Goal: Information Seeking & Learning: Learn about a topic

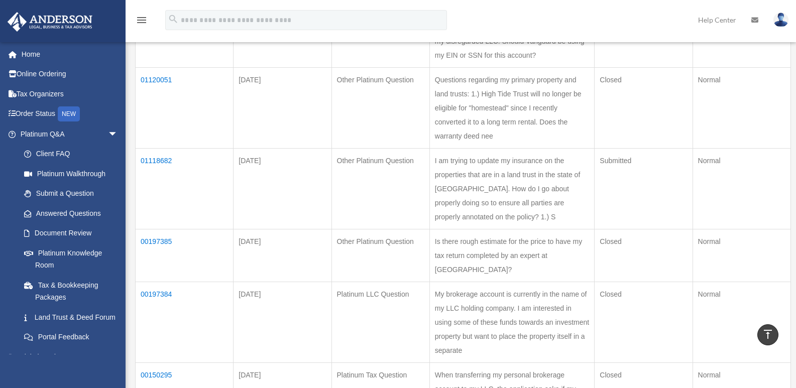
scroll to position [402, 0]
click at [158, 148] on td "01120051" at bounding box center [185, 107] width 98 height 81
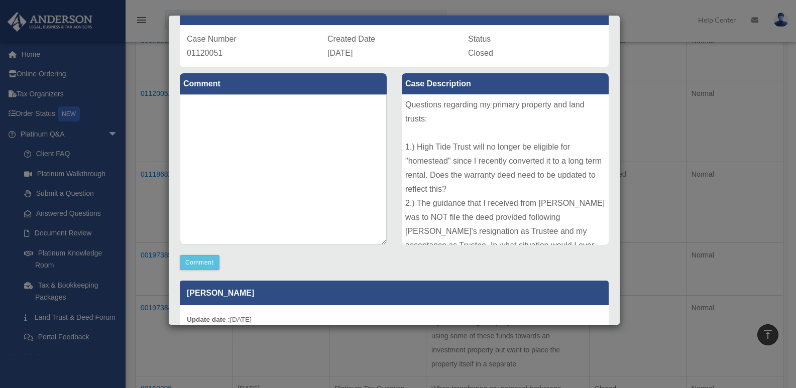
scroll to position [0, 0]
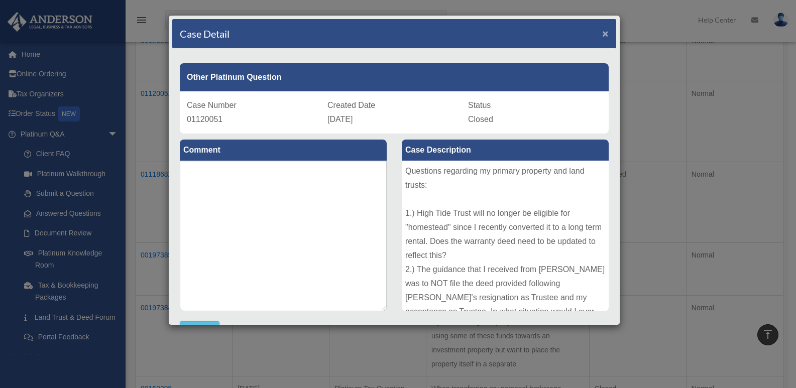
click at [602, 37] on span "×" at bounding box center [605, 34] width 7 height 12
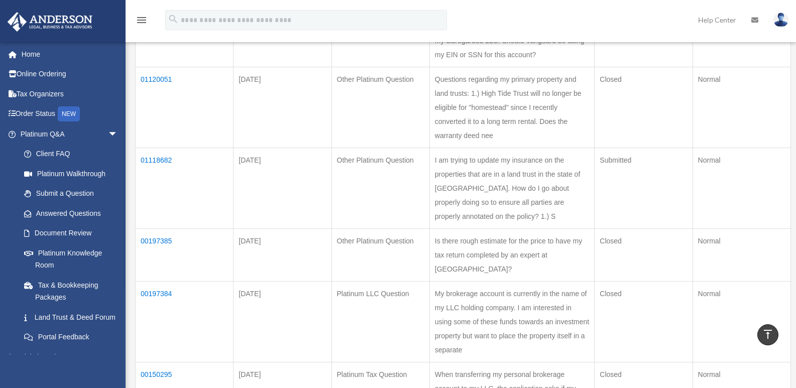
click at [161, 67] on td "01120061" at bounding box center [185, 41] width 98 height 53
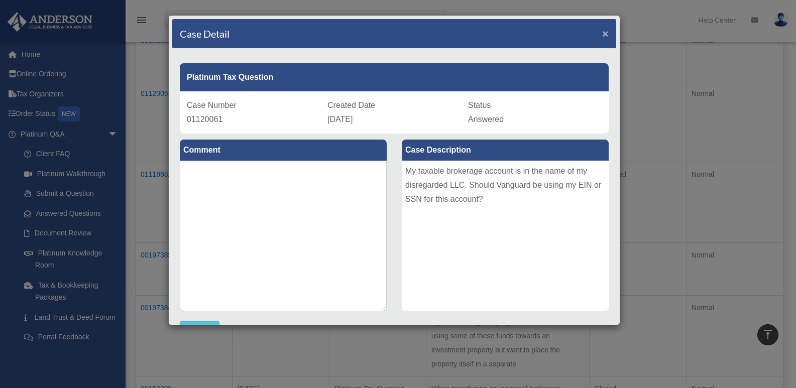
click at [602, 32] on span "×" at bounding box center [605, 34] width 7 height 12
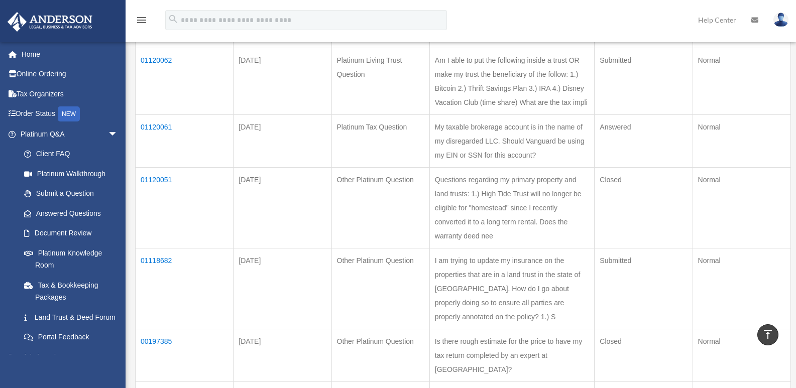
scroll to position [201, 0]
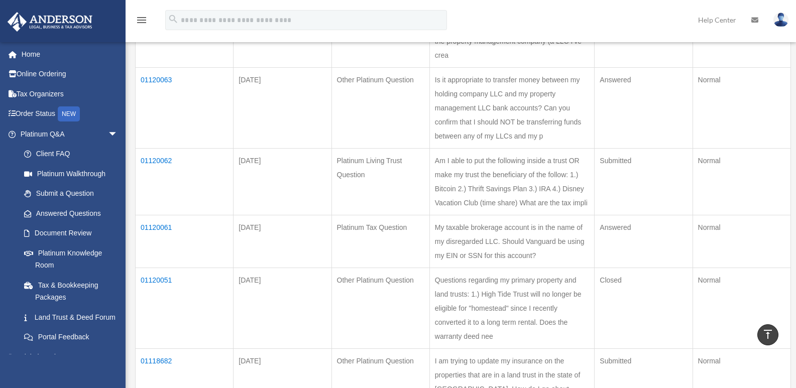
click at [151, 106] on td "01120063" at bounding box center [185, 108] width 98 height 81
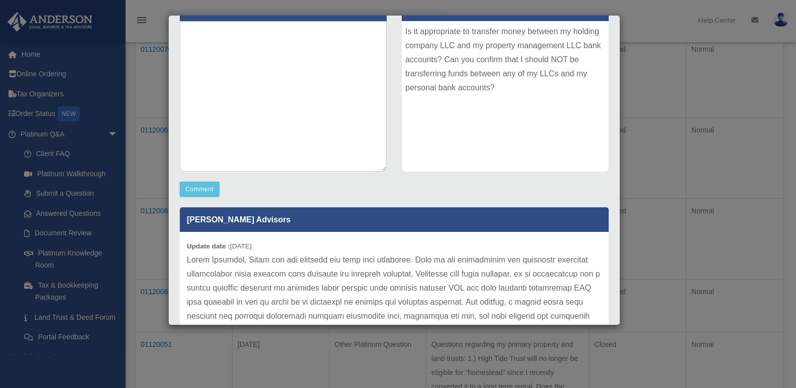
scroll to position [0, 0]
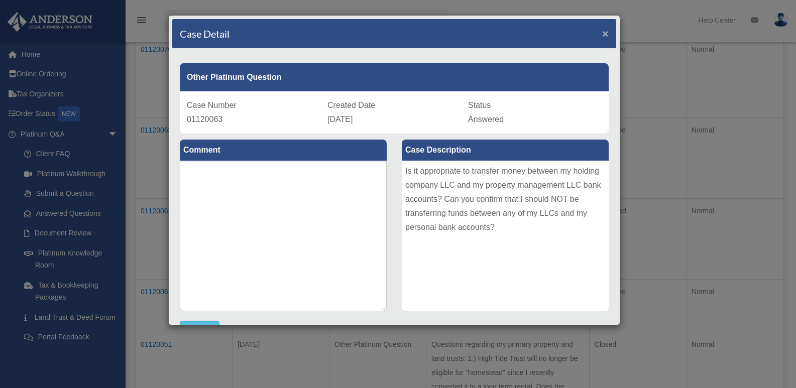
click at [602, 32] on span "×" at bounding box center [605, 34] width 7 height 12
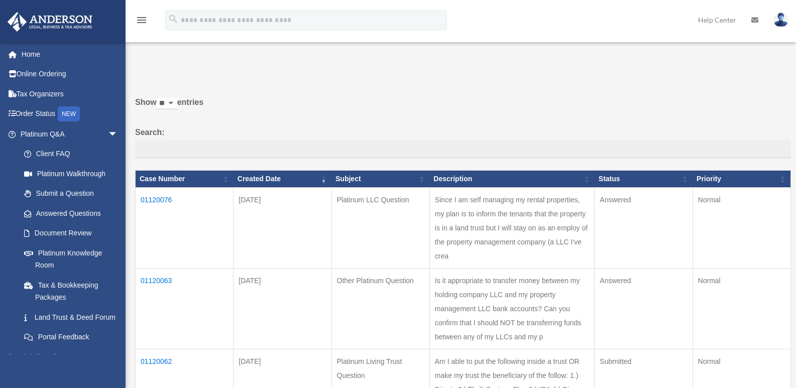
click at [166, 200] on td "01120076" at bounding box center [185, 228] width 98 height 81
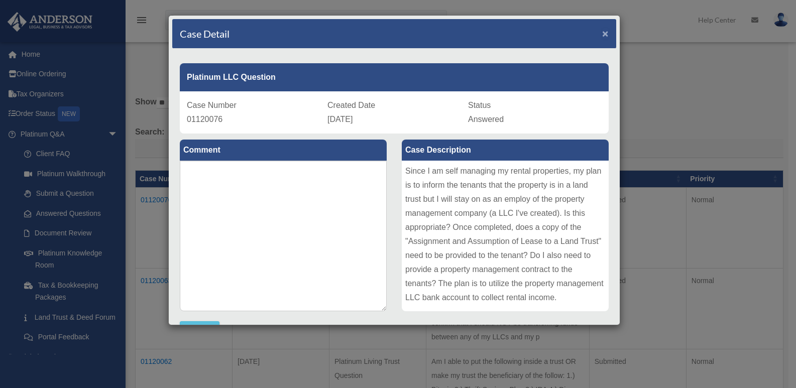
click at [602, 33] on span "×" at bounding box center [605, 34] width 7 height 12
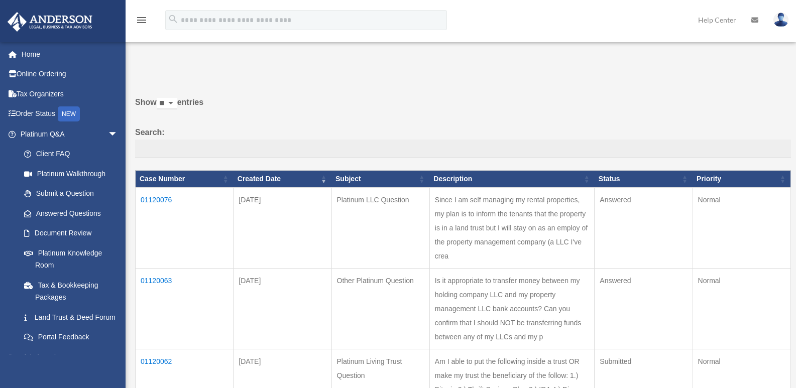
click at [151, 306] on td "01120063" at bounding box center [185, 309] width 98 height 81
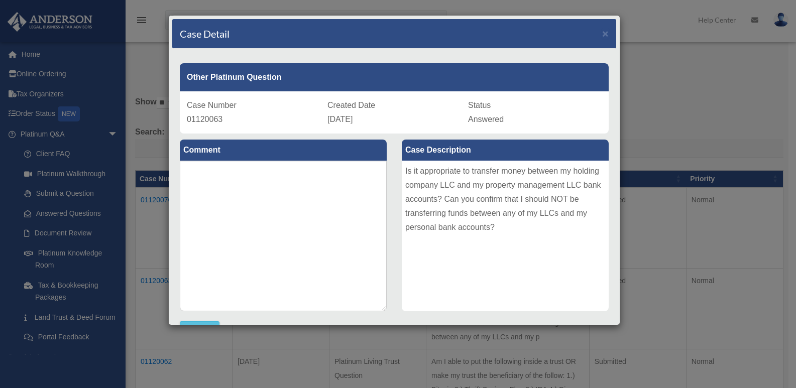
click at [603, 32] on div "Case Detail ×" at bounding box center [394, 34] width 444 height 30
click at [602, 32] on span "×" at bounding box center [605, 34] width 7 height 12
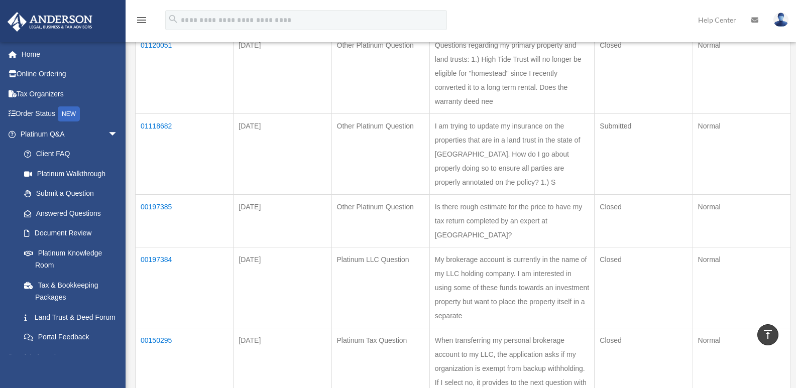
scroll to position [452, 0]
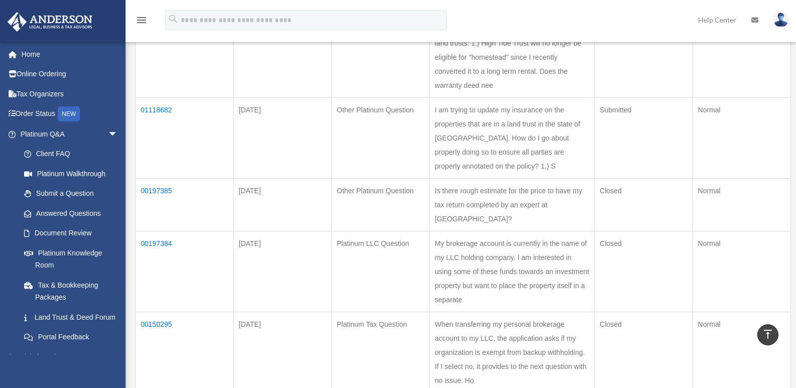
click at [156, 179] on td "01118682" at bounding box center [185, 138] width 98 height 81
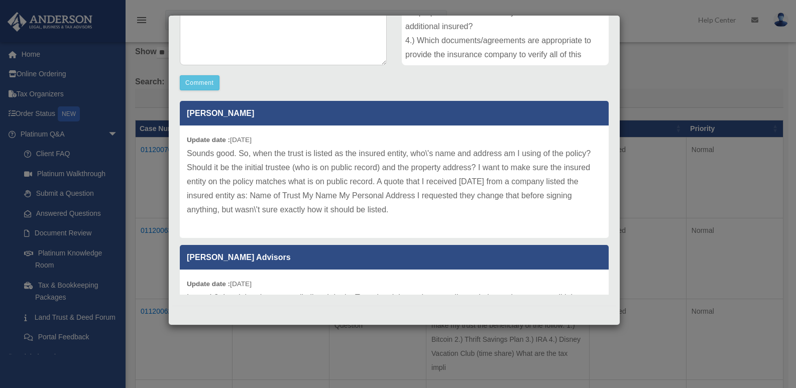
scroll to position [0, 0]
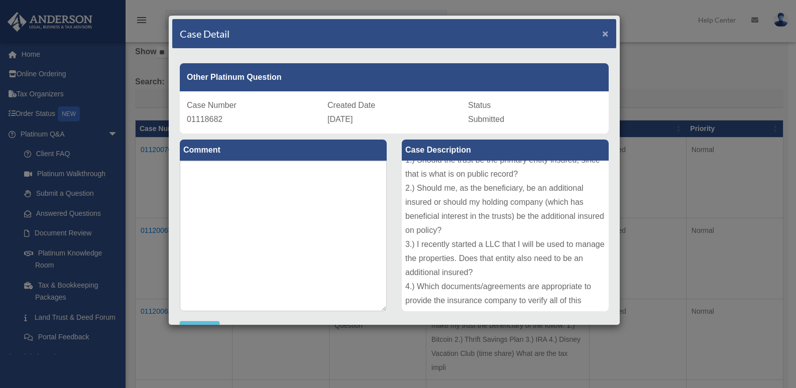
click at [602, 35] on span "×" at bounding box center [605, 34] width 7 height 12
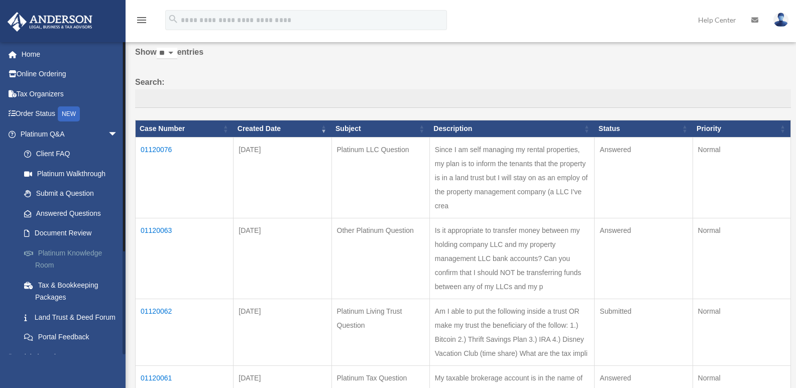
click at [84, 257] on link "Platinum Knowledge Room" at bounding box center [73, 259] width 119 height 32
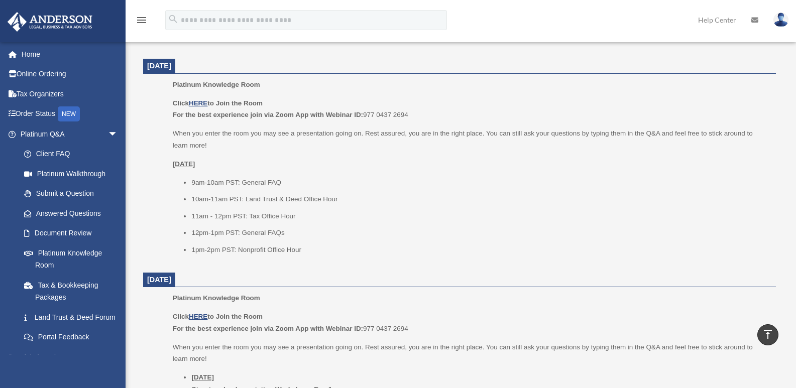
scroll to position [351, 0]
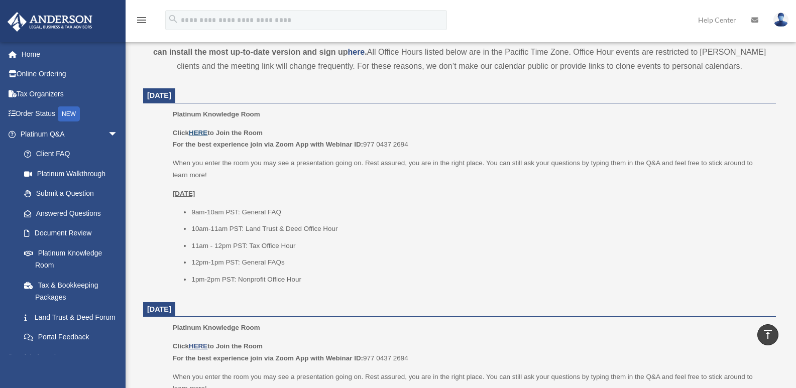
click at [198, 131] on u "HERE" at bounding box center [198, 133] width 19 height 8
click at [59, 192] on link "Submit a Question" at bounding box center [73, 194] width 119 height 20
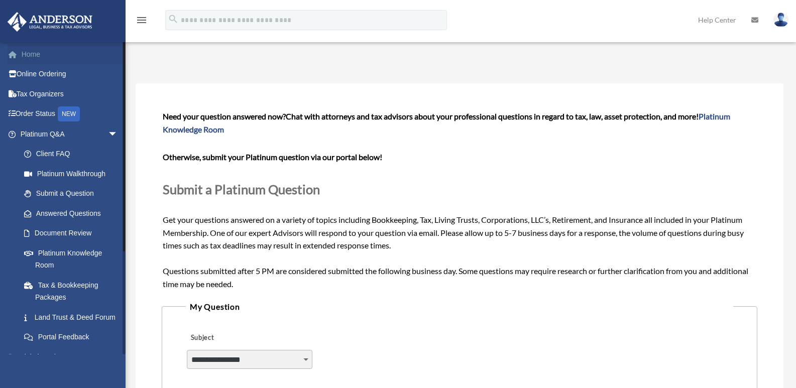
click at [43, 54] on link "Home" at bounding box center [70, 54] width 126 height 20
click at [67, 212] on link "Answered Questions" at bounding box center [73, 213] width 119 height 20
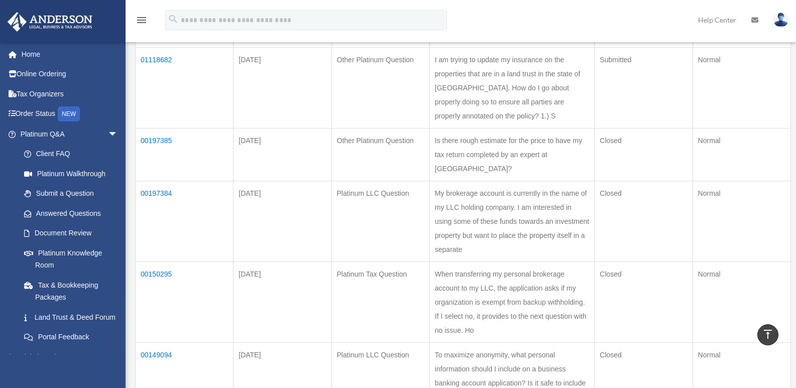
scroll to position [503, 0]
click at [150, 128] on td "01118682" at bounding box center [185, 87] width 98 height 81
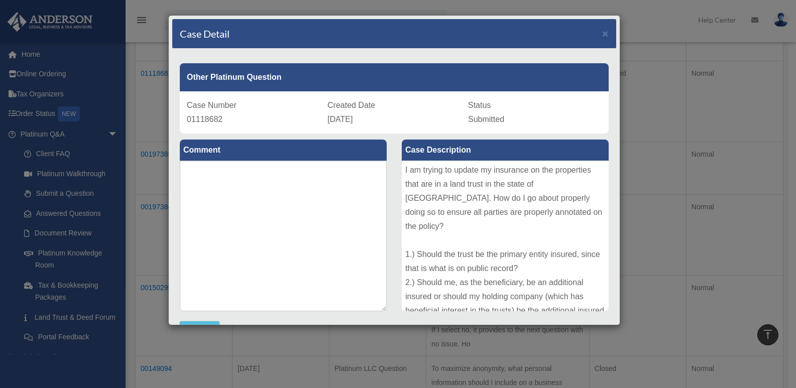
scroll to position [0, 0]
click at [602, 36] on span "×" at bounding box center [605, 34] width 7 height 12
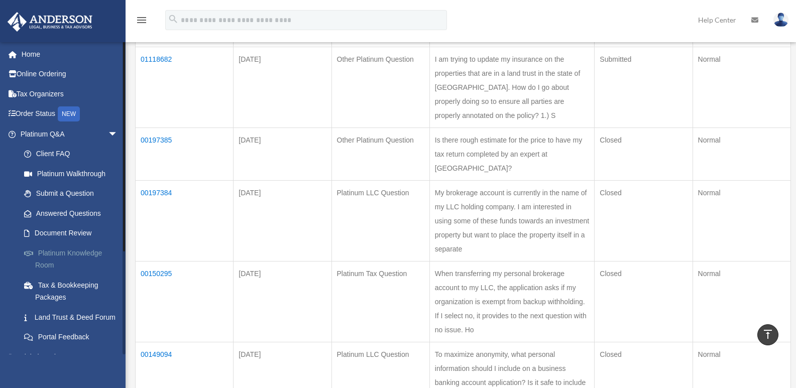
click at [65, 256] on link "Platinum Knowledge Room" at bounding box center [73, 259] width 119 height 32
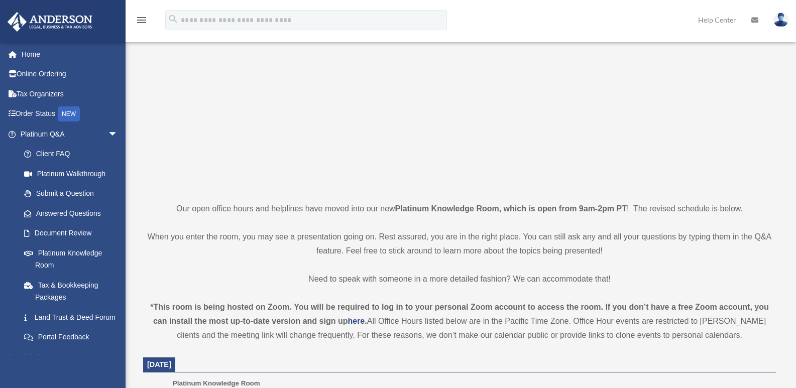
scroll to position [100, 0]
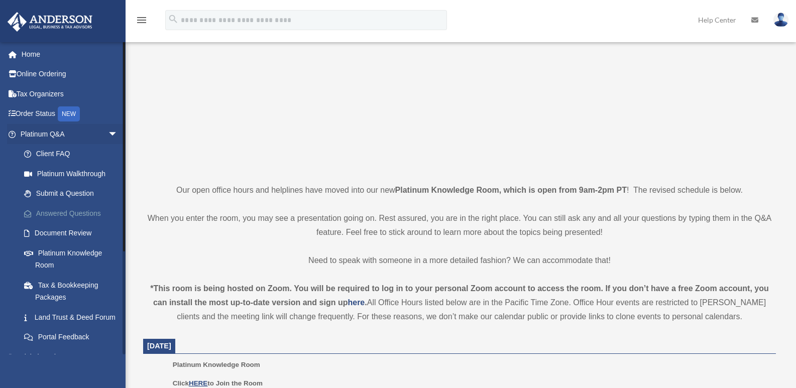
click at [62, 218] on link "Answered Questions" at bounding box center [73, 213] width 119 height 20
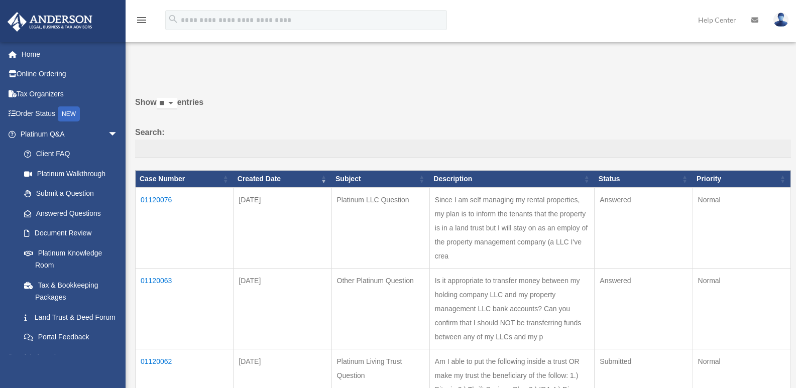
click at [160, 198] on td "01120076" at bounding box center [185, 228] width 98 height 81
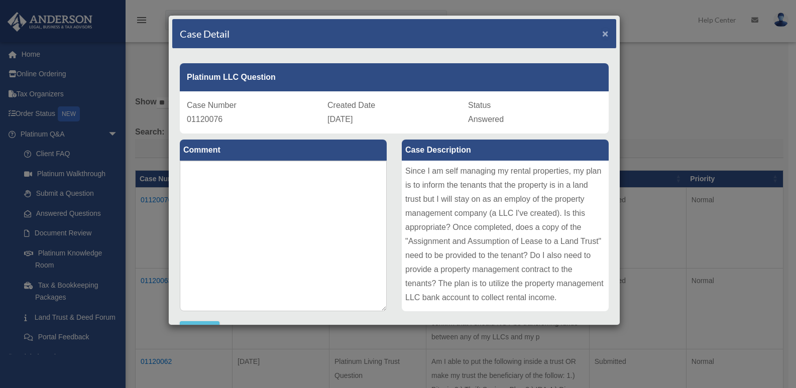
click at [602, 33] on span "×" at bounding box center [605, 34] width 7 height 12
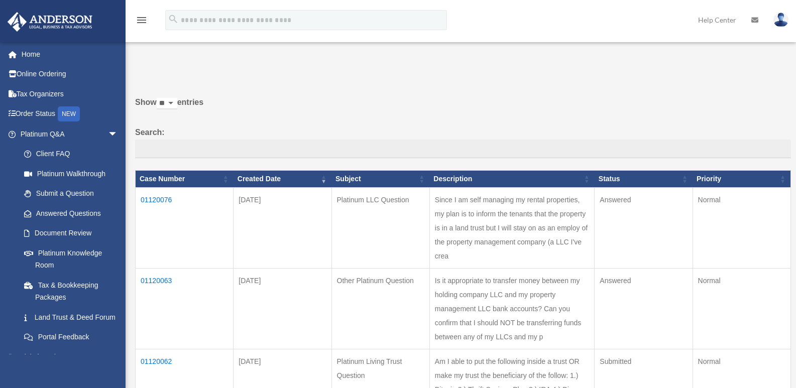
click at [156, 305] on td "01120063" at bounding box center [185, 309] width 98 height 81
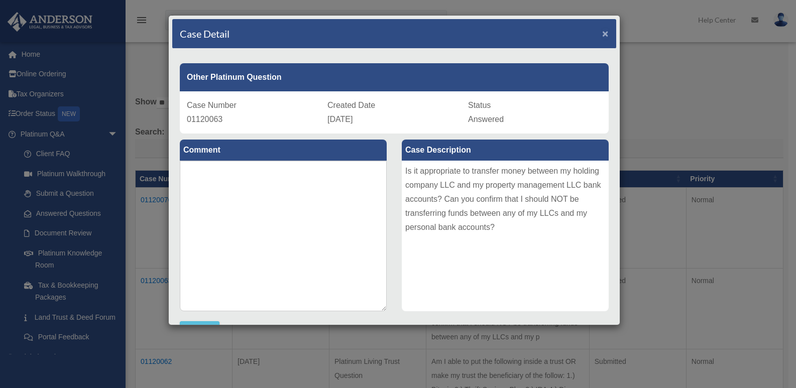
click at [602, 34] on span "×" at bounding box center [605, 34] width 7 height 12
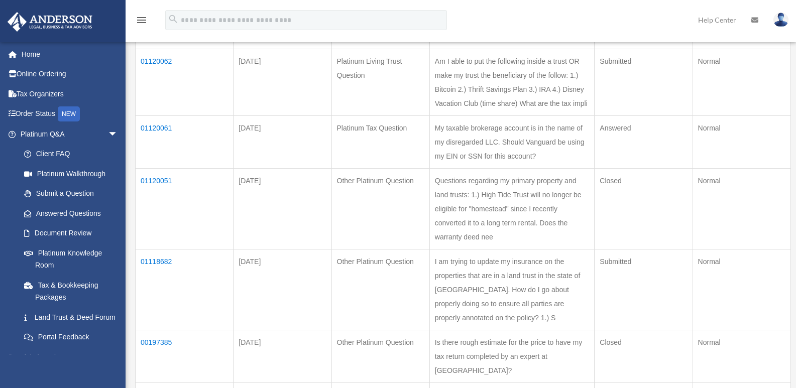
scroll to position [301, 0]
click at [160, 168] on td "01120061" at bounding box center [185, 141] width 98 height 53
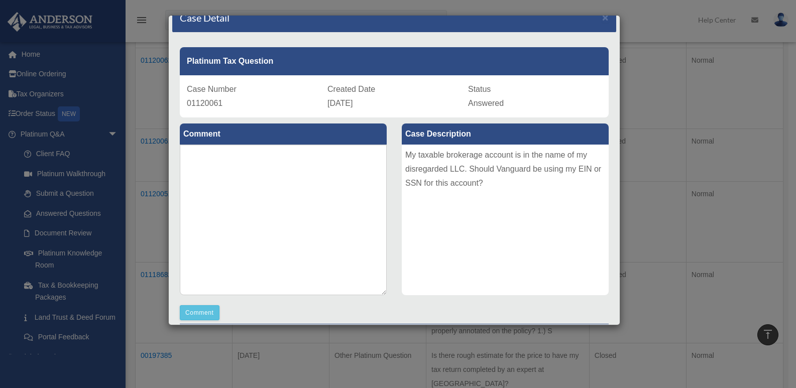
scroll to position [0, 0]
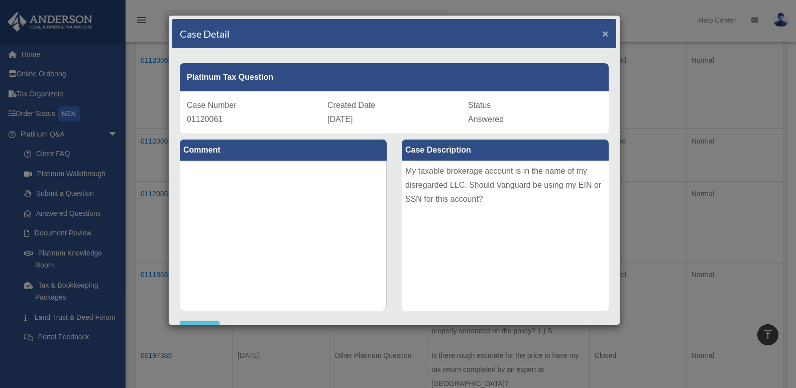
click at [602, 30] on span "×" at bounding box center [605, 34] width 7 height 12
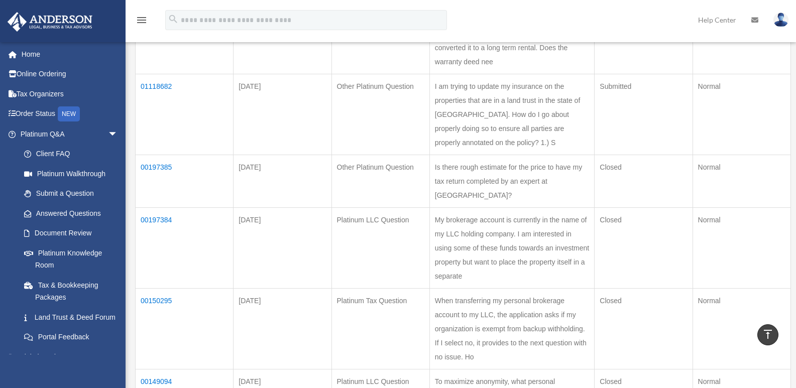
scroll to position [452, 0]
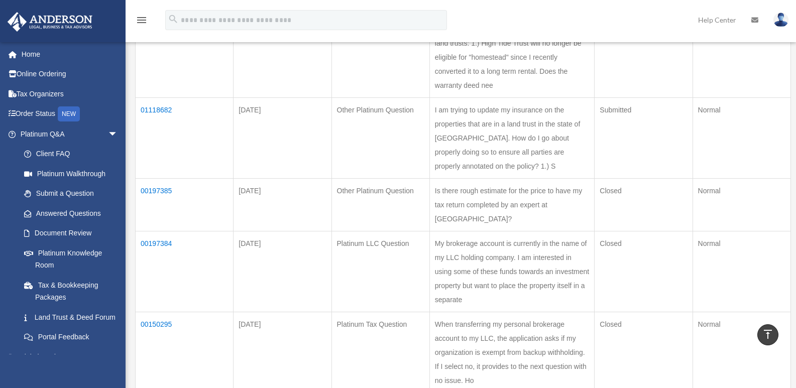
click at [155, 98] on td "01120051" at bounding box center [185, 57] width 98 height 81
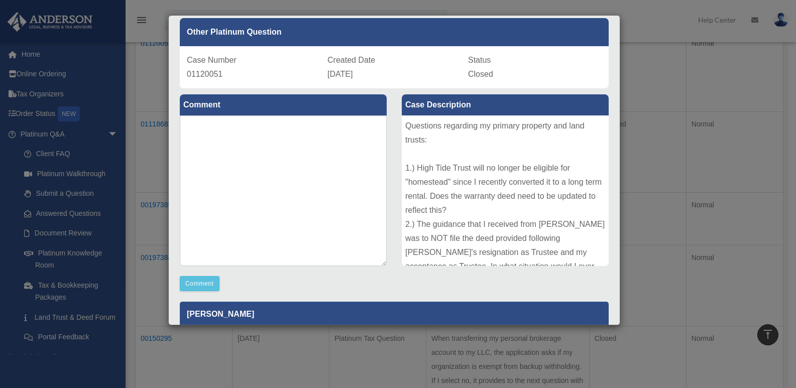
scroll to position [0, 0]
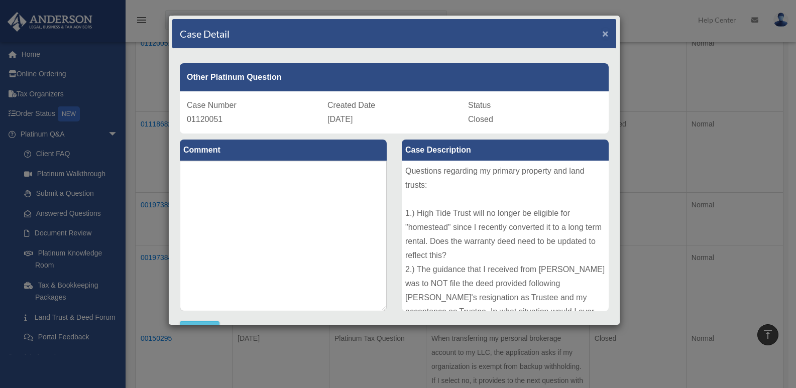
click at [602, 34] on span "×" at bounding box center [605, 34] width 7 height 12
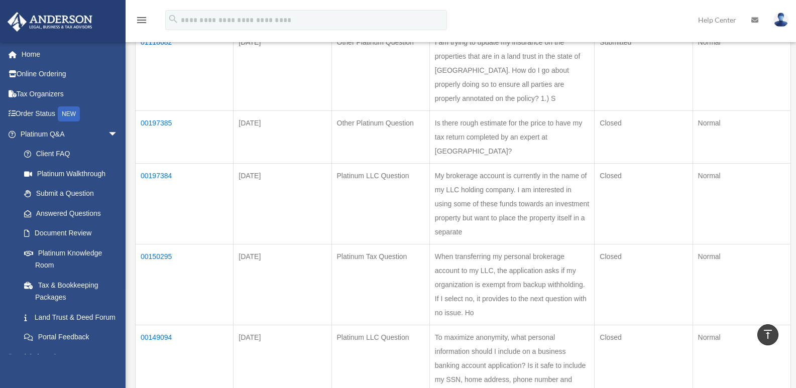
scroll to position [502, 0]
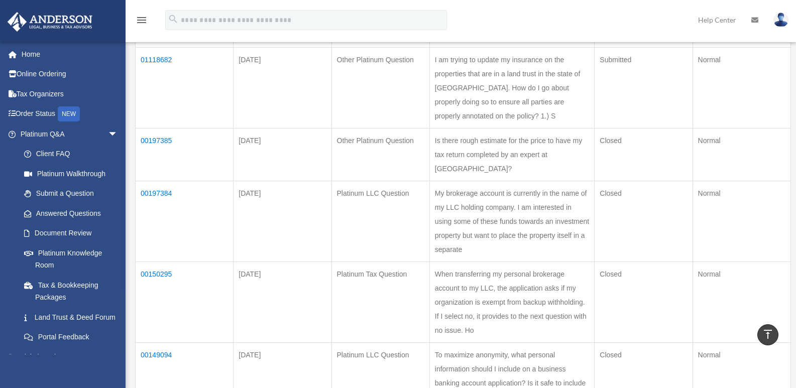
click at [149, 129] on td "01118682" at bounding box center [185, 88] width 98 height 81
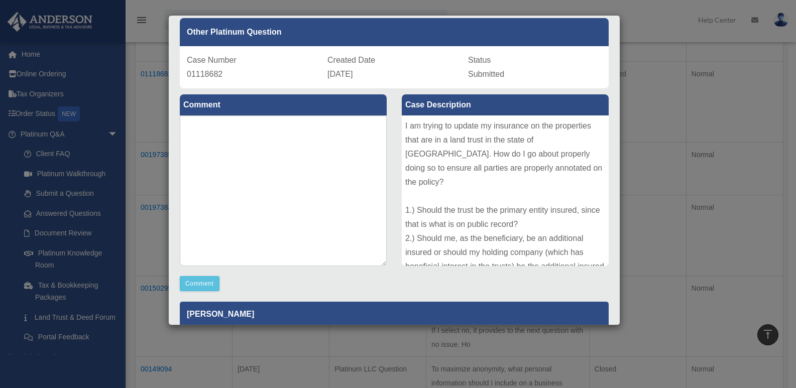
scroll to position [0, 0]
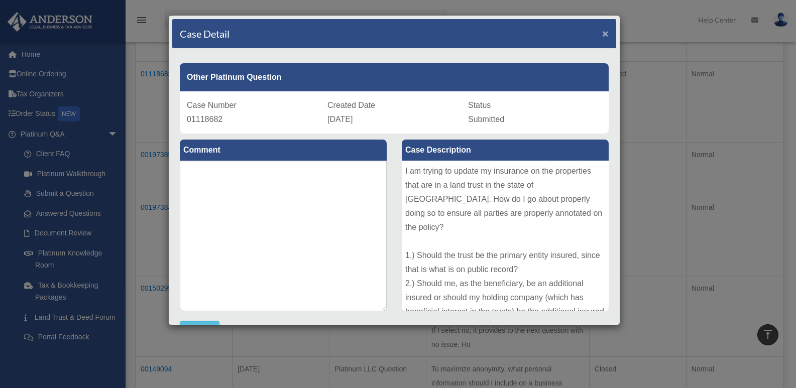
click at [602, 34] on span "×" at bounding box center [605, 34] width 7 height 12
